Goal: Information Seeking & Learning: Understand process/instructions

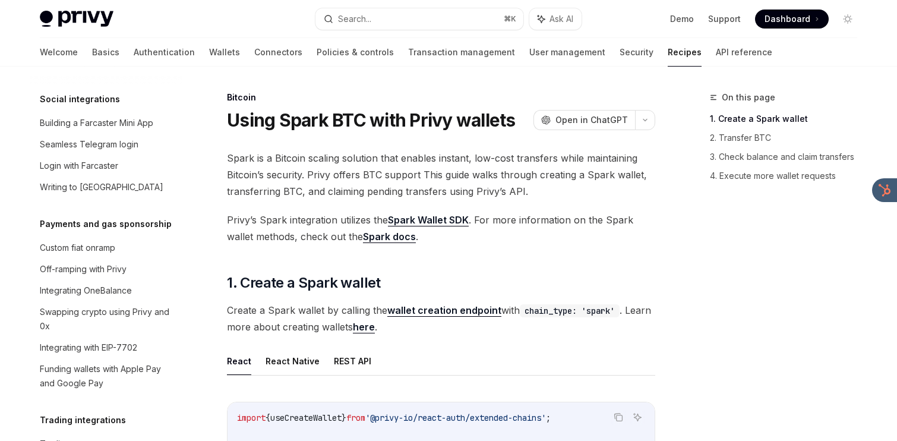
scroll to position [706, 0]
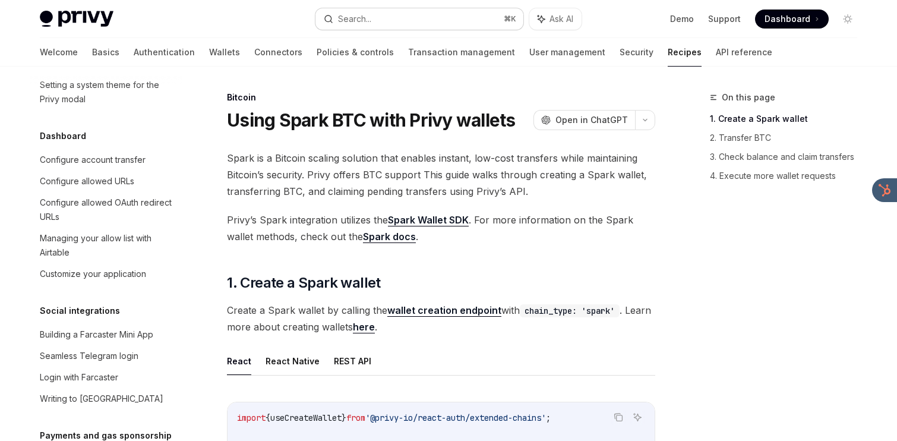
click at [382, 14] on button "Search... ⌘ K" at bounding box center [419, 18] width 208 height 21
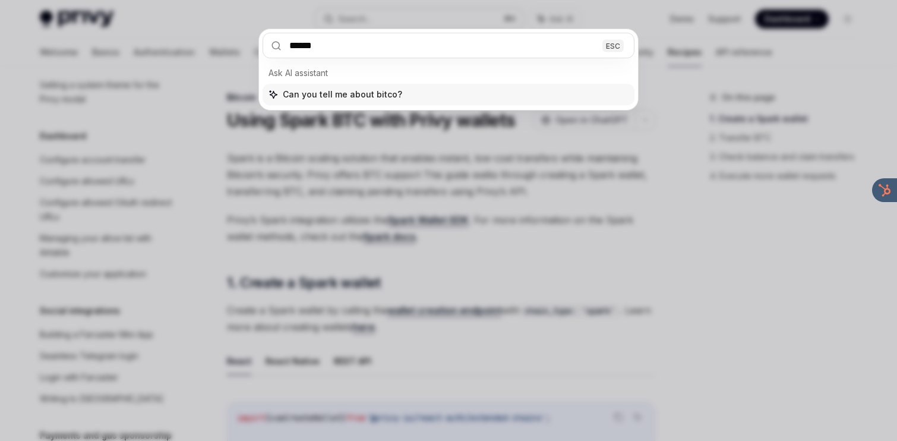
type input "*******"
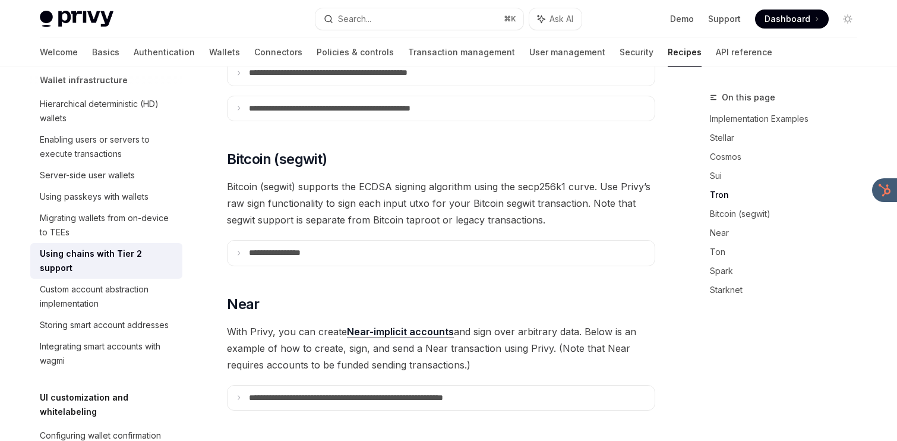
scroll to position [922, 0]
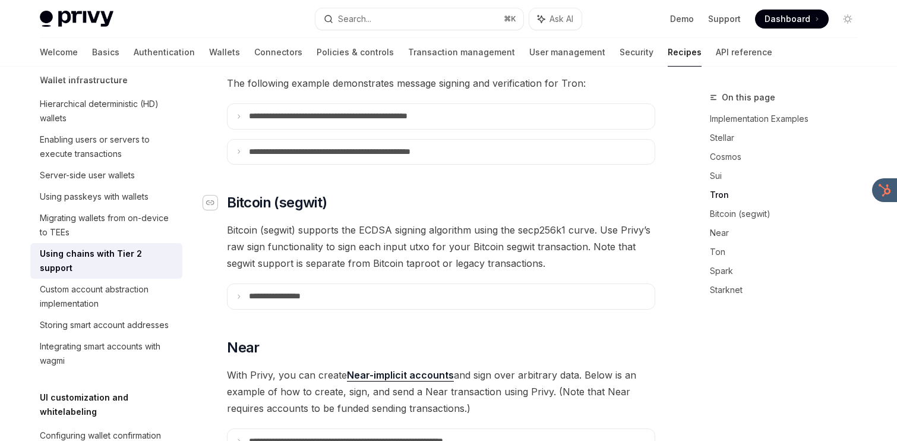
click at [209, 200] on icon "Navigate to header" at bounding box center [210, 202] width 8 height 5
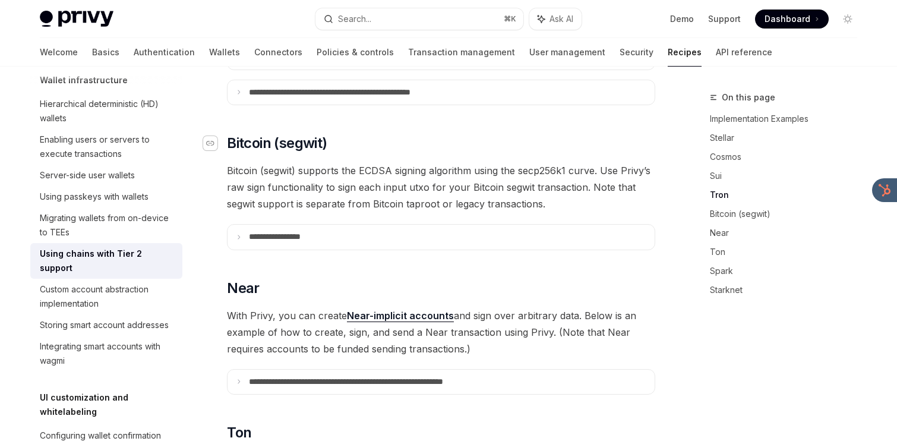
scroll to position [1008, 0]
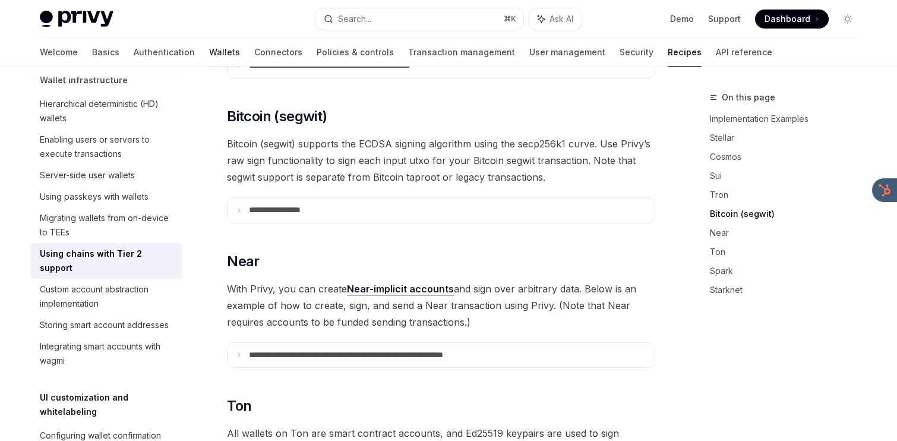
click at [209, 51] on link "Wallets" at bounding box center [224, 52] width 31 height 29
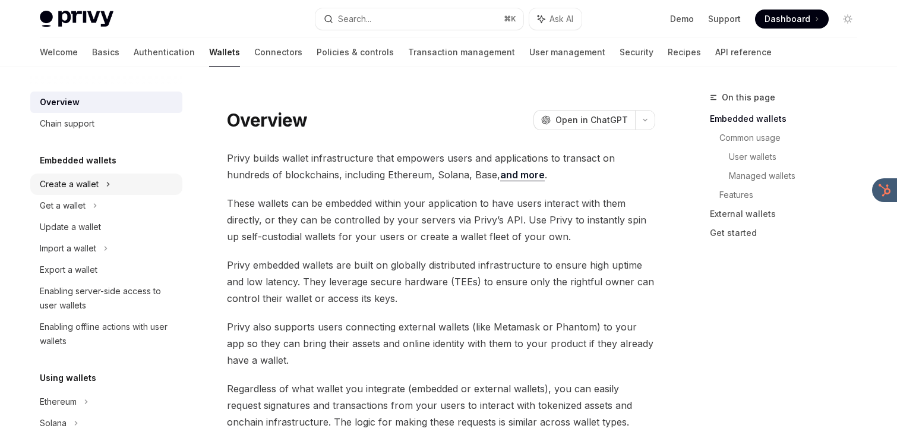
click at [90, 183] on div "Create a wallet" at bounding box center [69, 184] width 59 height 14
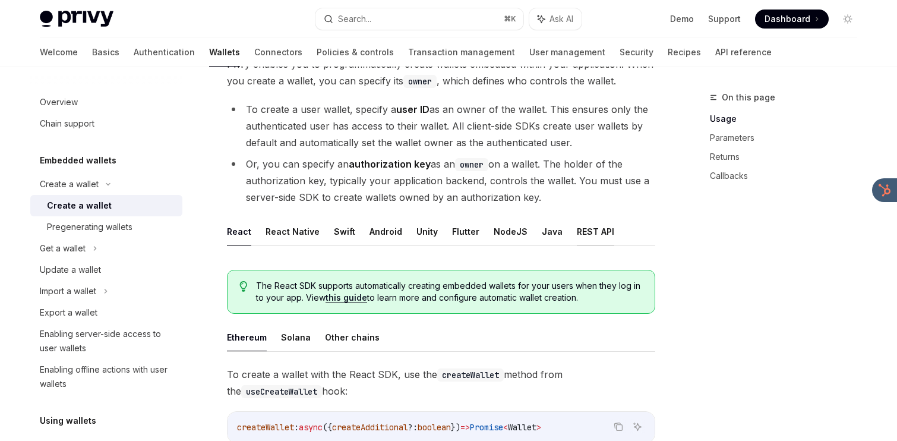
scroll to position [126, 0]
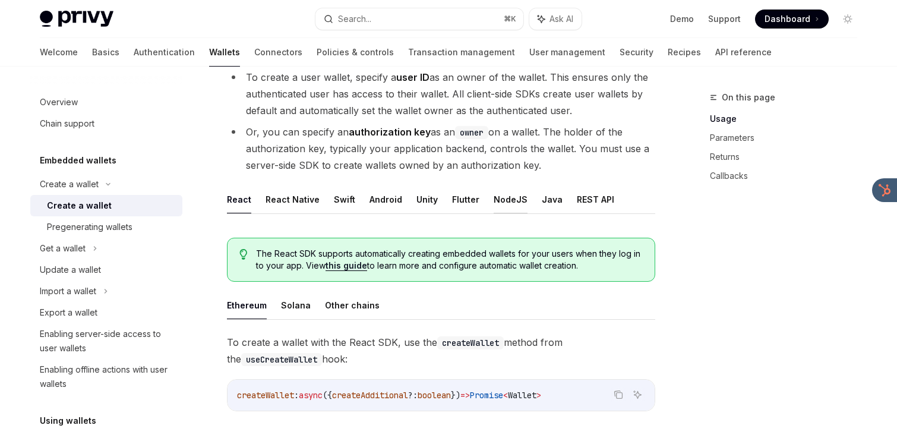
click at [501, 206] on button "NodeJS" at bounding box center [510, 199] width 34 height 28
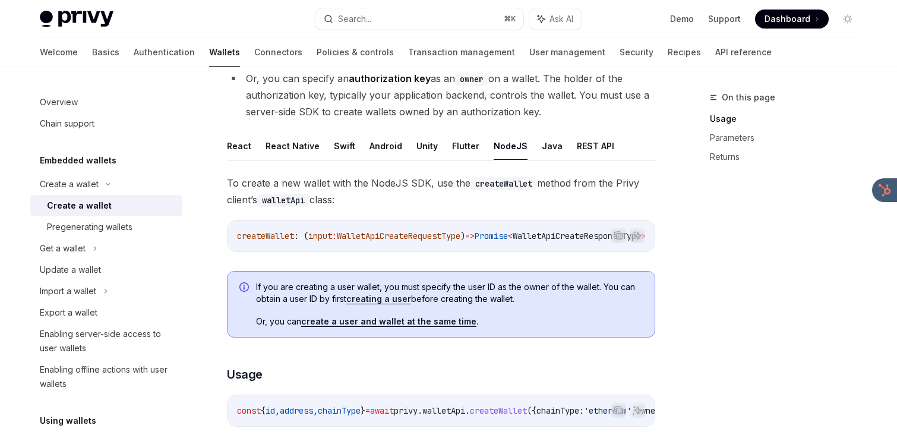
scroll to position [182, 0]
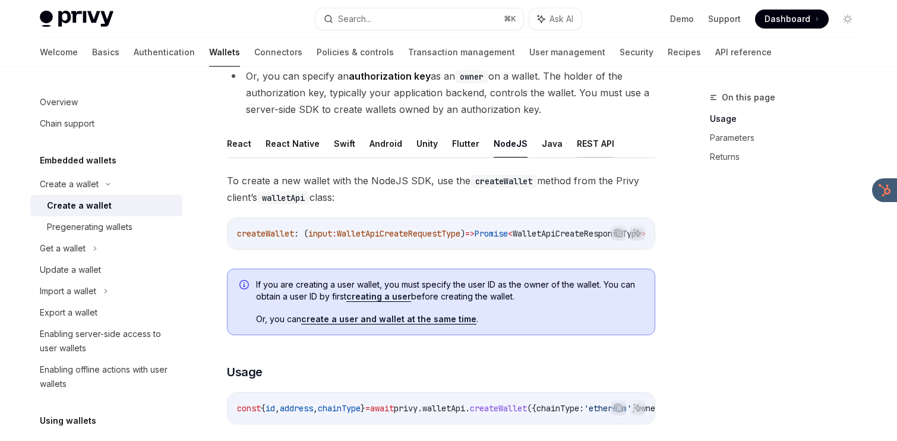
click at [583, 143] on button "REST API" at bounding box center [595, 143] width 37 height 28
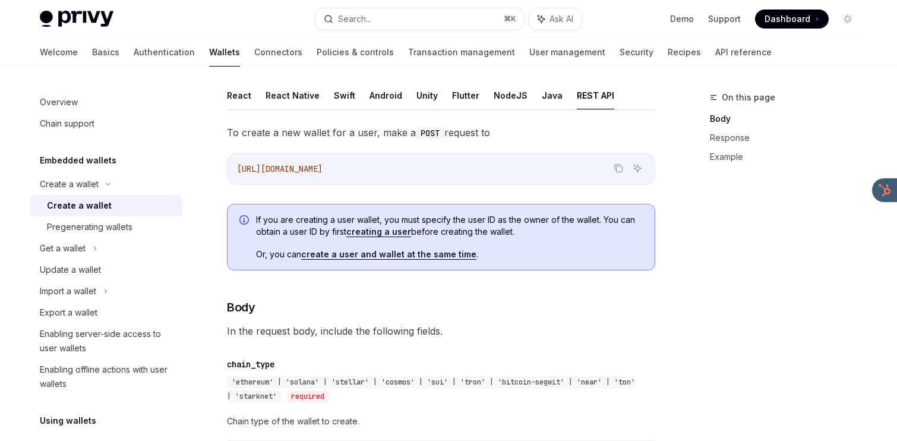
scroll to position [216, 0]
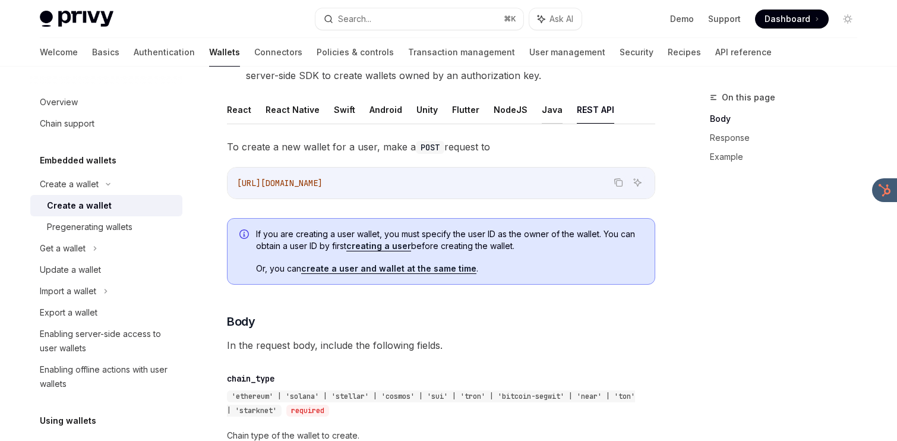
click at [542, 112] on button "Java" at bounding box center [552, 110] width 21 height 28
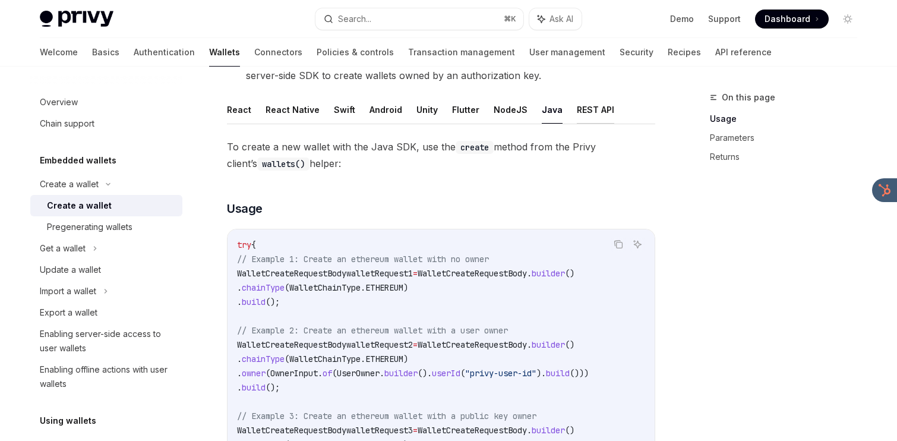
click at [581, 110] on button "REST API" at bounding box center [595, 110] width 37 height 28
type textarea "*"
